Goal: Information Seeking & Learning: Find specific fact

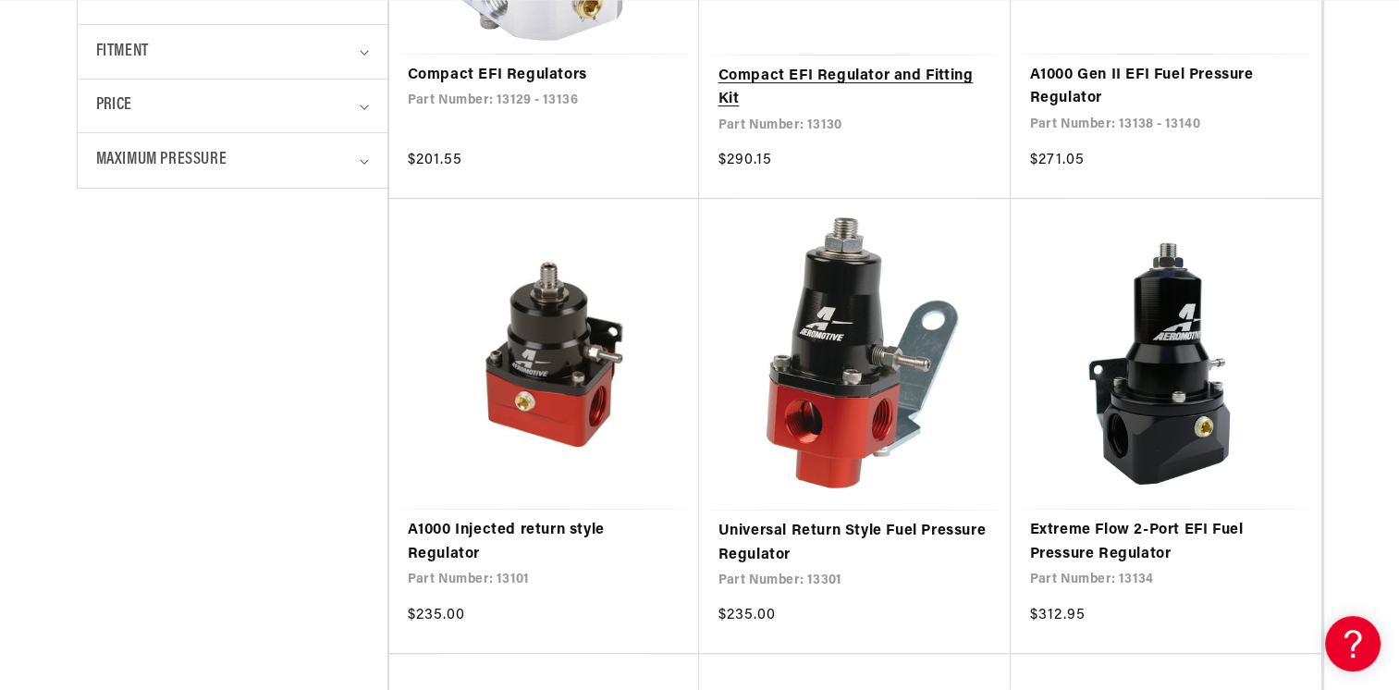
scroll to position [832, 0]
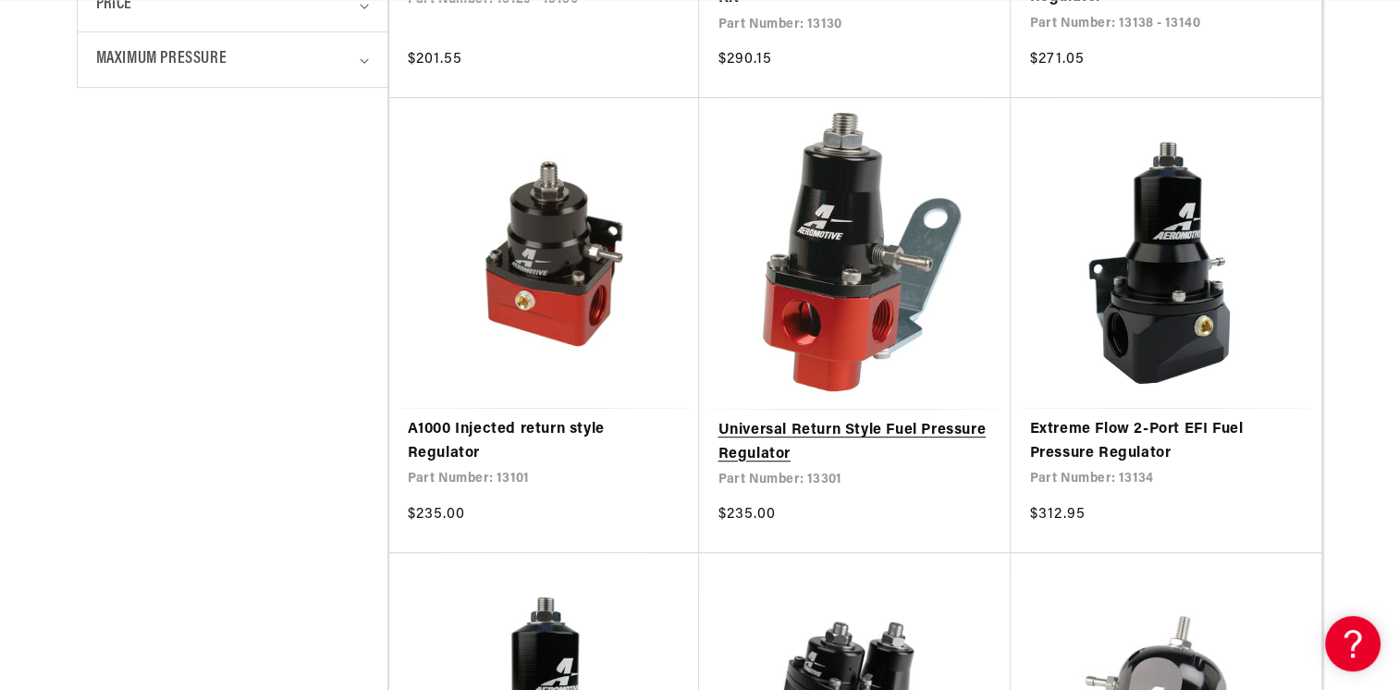
click at [896, 422] on link "Universal Return Style Fuel Pressure Regulator" at bounding box center [855, 442] width 275 height 47
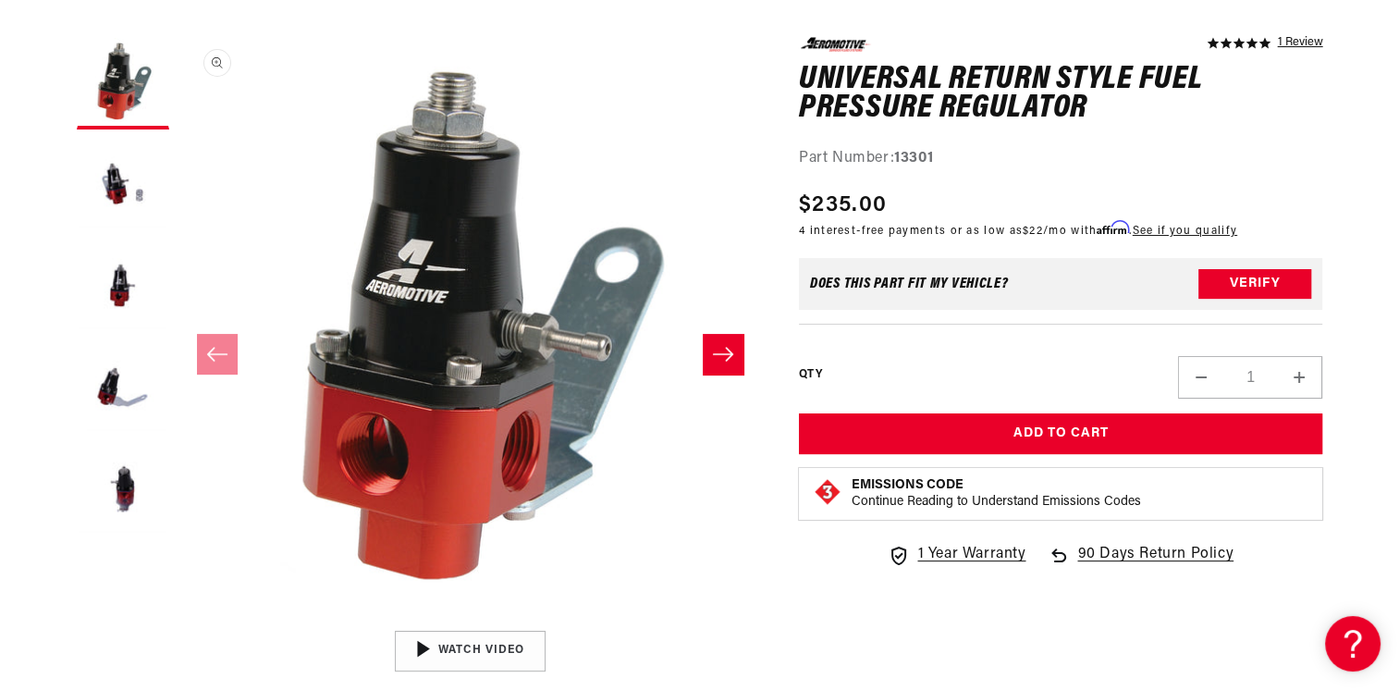
scroll to position [277, 0]
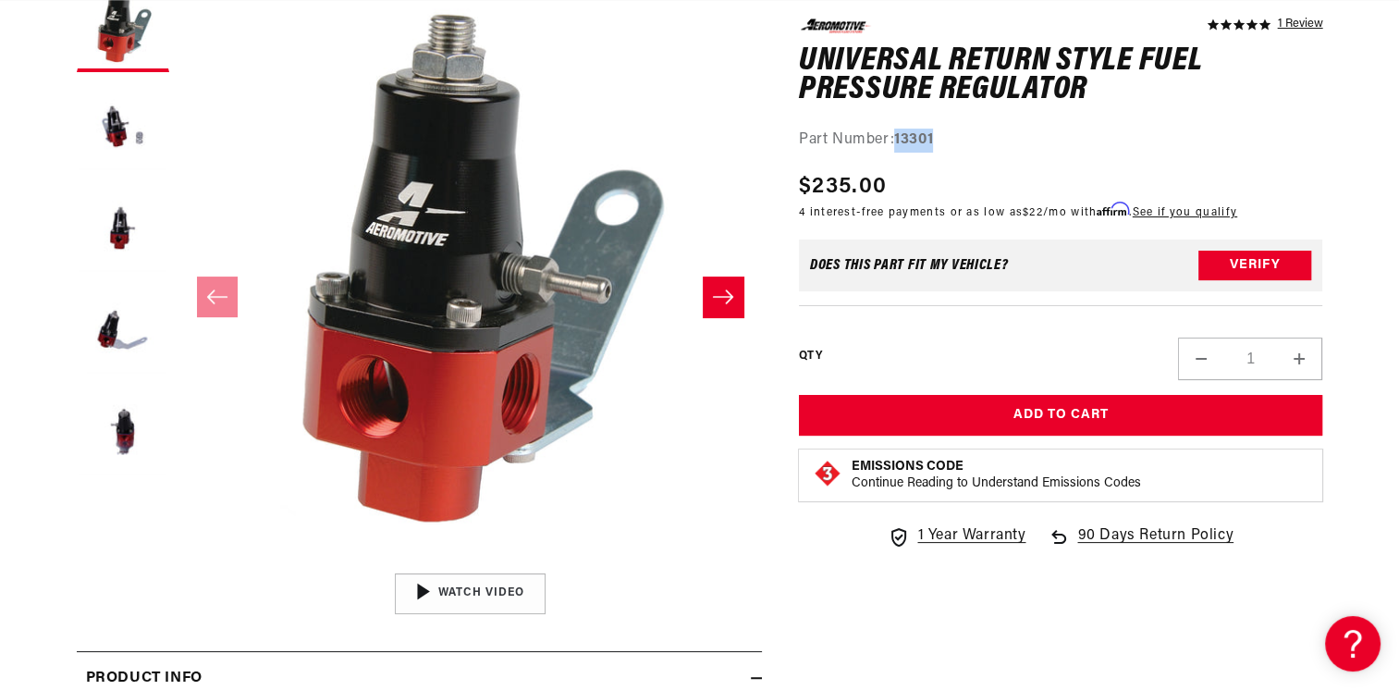
drag, startPoint x: 936, startPoint y: 142, endPoint x: 896, endPoint y: 142, distance: 39.8
click at [896, 142] on div "Part Number: 13301" at bounding box center [1061, 140] width 524 height 24
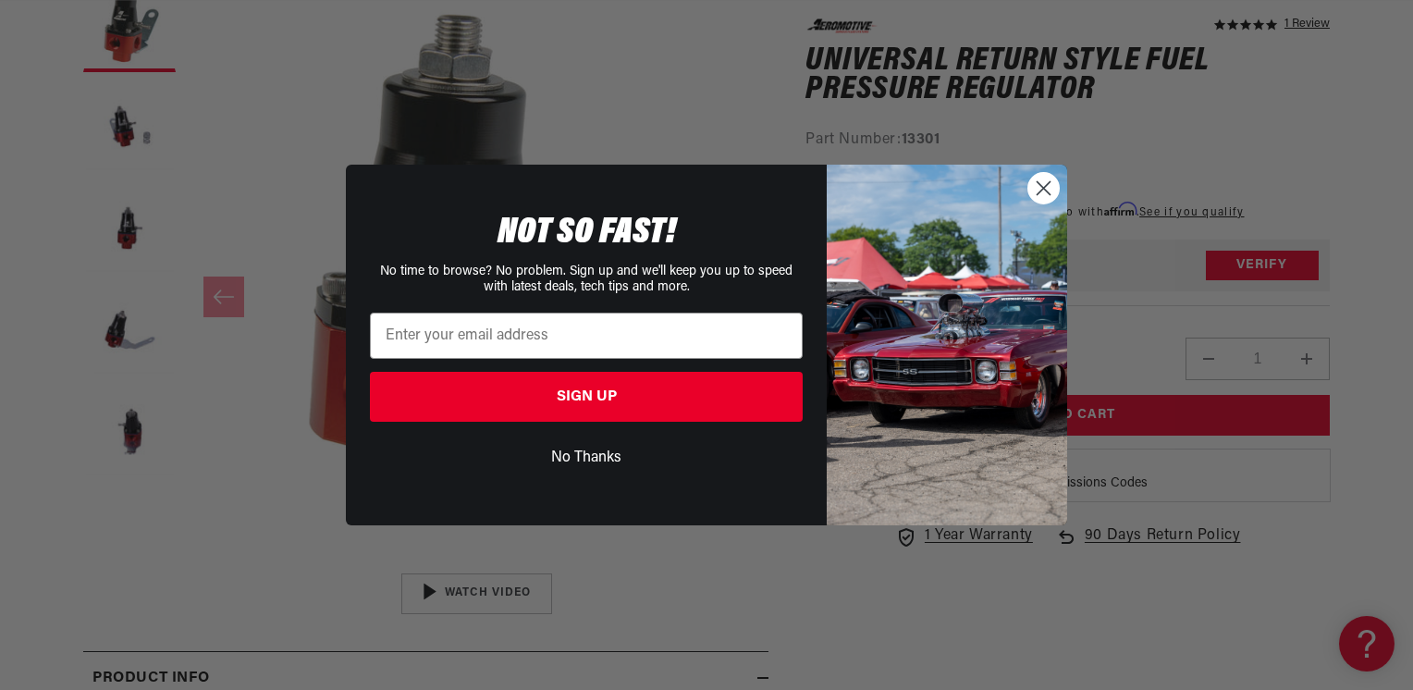
drag, startPoint x: 1050, startPoint y: 187, endPoint x: 1062, endPoint y: 186, distance: 12.1
click at [1050, 187] on circle "Close dialog" at bounding box center [1043, 188] width 31 height 31
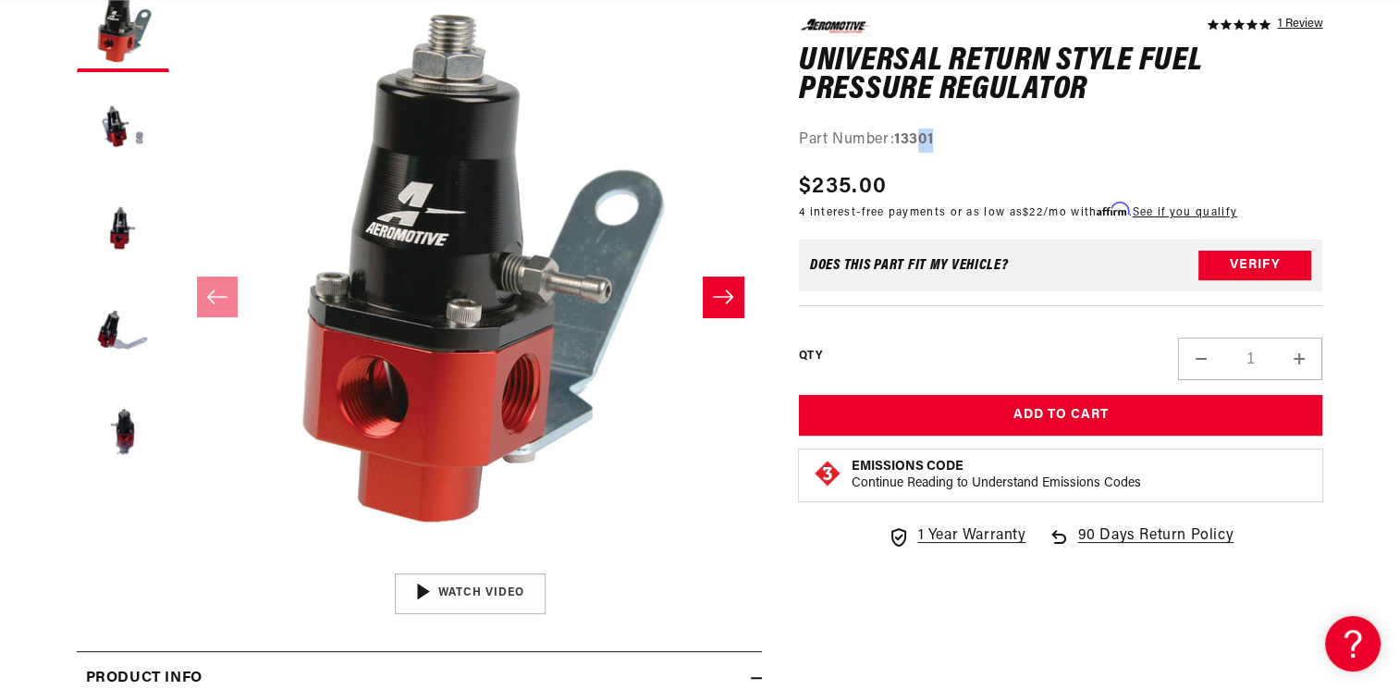
scroll to position [0, 0]
drag, startPoint x: 942, startPoint y: 141, endPoint x: 898, endPoint y: 143, distance: 44.5
click at [898, 143] on div "Part Number: 13301" at bounding box center [1061, 140] width 524 height 24
copy strong "13301"
